Goal: Use online tool/utility: Use online tool/utility

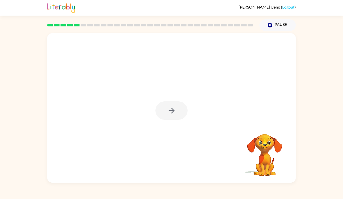
click at [256, 135] on video "Your browser must support playing .mp4 files to use Literably. Please try using…" at bounding box center [265, 151] width 50 height 50
click at [168, 112] on icon "button" at bounding box center [171, 110] width 9 height 9
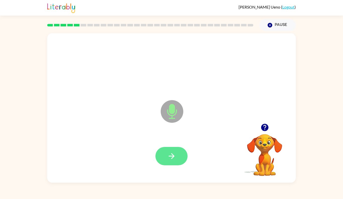
click at [176, 155] on button "button" at bounding box center [172, 156] width 32 height 18
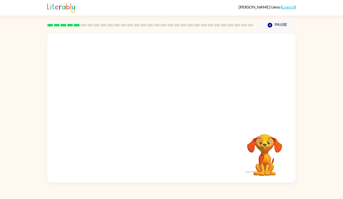
click at [135, 85] on div at bounding box center [171, 78] width 249 height 90
click at [176, 166] on div at bounding box center [171, 155] width 239 height 43
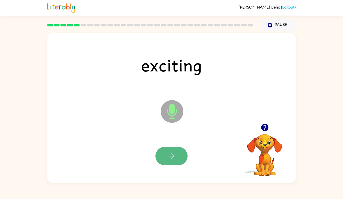
click at [184, 157] on button "button" at bounding box center [172, 156] width 32 height 18
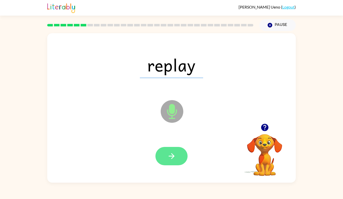
click at [171, 156] on icon "button" at bounding box center [172, 156] width 6 height 6
click at [162, 160] on button "button" at bounding box center [172, 156] width 32 height 18
click at [176, 161] on button "button" at bounding box center [172, 156] width 32 height 18
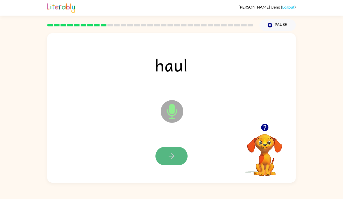
click at [177, 154] on button "button" at bounding box center [172, 156] width 32 height 18
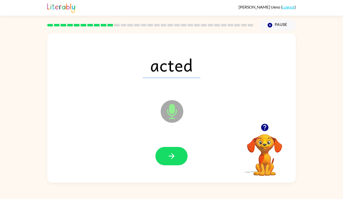
click at [176, 153] on button "button" at bounding box center [172, 156] width 32 height 18
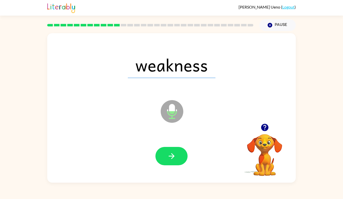
click at [181, 143] on div at bounding box center [171, 155] width 239 height 43
click at [177, 160] on button "button" at bounding box center [172, 156] width 32 height 18
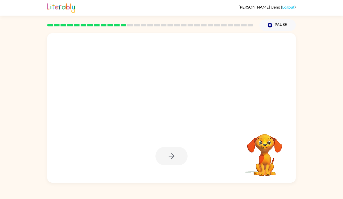
click at [185, 153] on div at bounding box center [172, 156] width 32 height 18
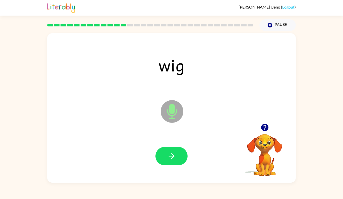
click at [154, 156] on div at bounding box center [171, 155] width 239 height 43
click at [159, 156] on button "button" at bounding box center [172, 156] width 32 height 18
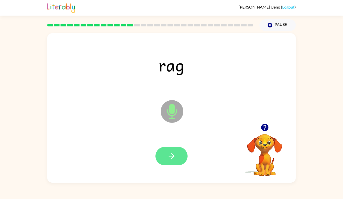
click at [159, 156] on button "button" at bounding box center [172, 156] width 32 height 18
click at [176, 160] on button "button" at bounding box center [172, 156] width 32 height 18
click at [171, 152] on icon "button" at bounding box center [171, 156] width 9 height 9
click at [170, 156] on icon "button" at bounding box center [172, 156] width 6 height 6
click at [170, 150] on button "button" at bounding box center [172, 156] width 32 height 18
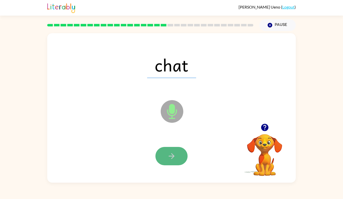
click at [164, 162] on button "button" at bounding box center [172, 156] width 32 height 18
click at [162, 155] on button "button" at bounding box center [172, 156] width 32 height 18
click at [168, 157] on icon "button" at bounding box center [171, 156] width 9 height 9
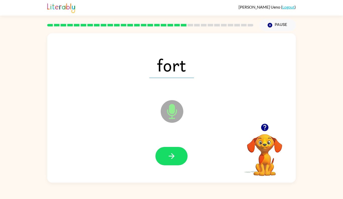
click at [166, 158] on button "button" at bounding box center [172, 156] width 32 height 18
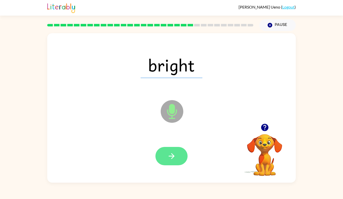
click at [163, 152] on button "button" at bounding box center [172, 156] width 32 height 18
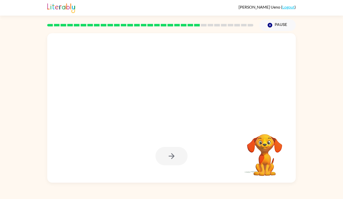
click at [163, 152] on div at bounding box center [172, 156] width 32 height 18
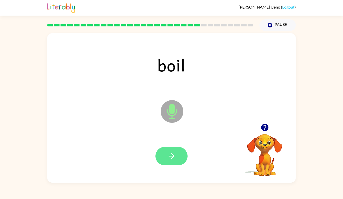
click at [164, 158] on button "button" at bounding box center [172, 156] width 32 height 18
click at [176, 147] on button "button" at bounding box center [172, 156] width 32 height 18
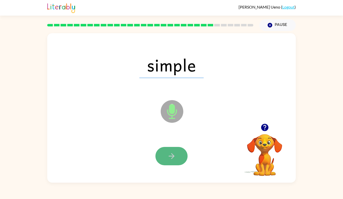
click at [179, 161] on button "button" at bounding box center [172, 156] width 32 height 18
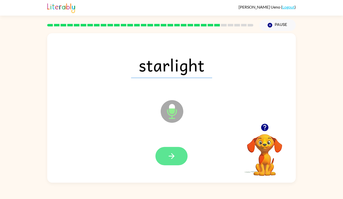
click at [178, 156] on button "button" at bounding box center [172, 156] width 32 height 18
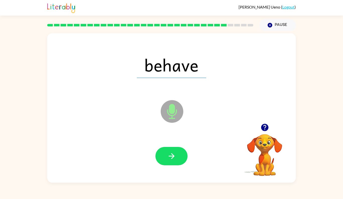
click at [276, 164] on video "Your browser must support playing .mp4 files to use Literably. Please try using…" at bounding box center [265, 151] width 50 height 50
click at [170, 150] on button "button" at bounding box center [172, 156] width 32 height 18
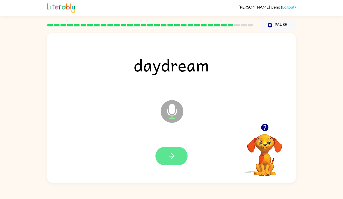
click at [180, 159] on button "button" at bounding box center [172, 156] width 32 height 18
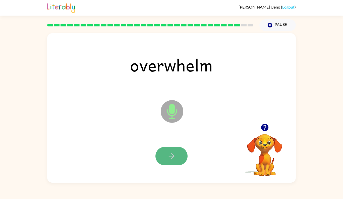
click at [183, 161] on button "button" at bounding box center [172, 156] width 32 height 18
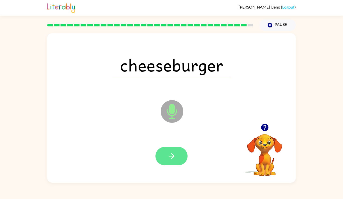
click at [168, 153] on icon "button" at bounding box center [171, 156] width 9 height 9
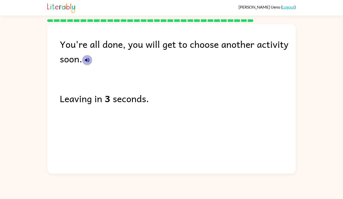
click at [85, 62] on icon "button" at bounding box center [87, 60] width 6 height 6
